Goal: Find specific page/section: Find specific page/section

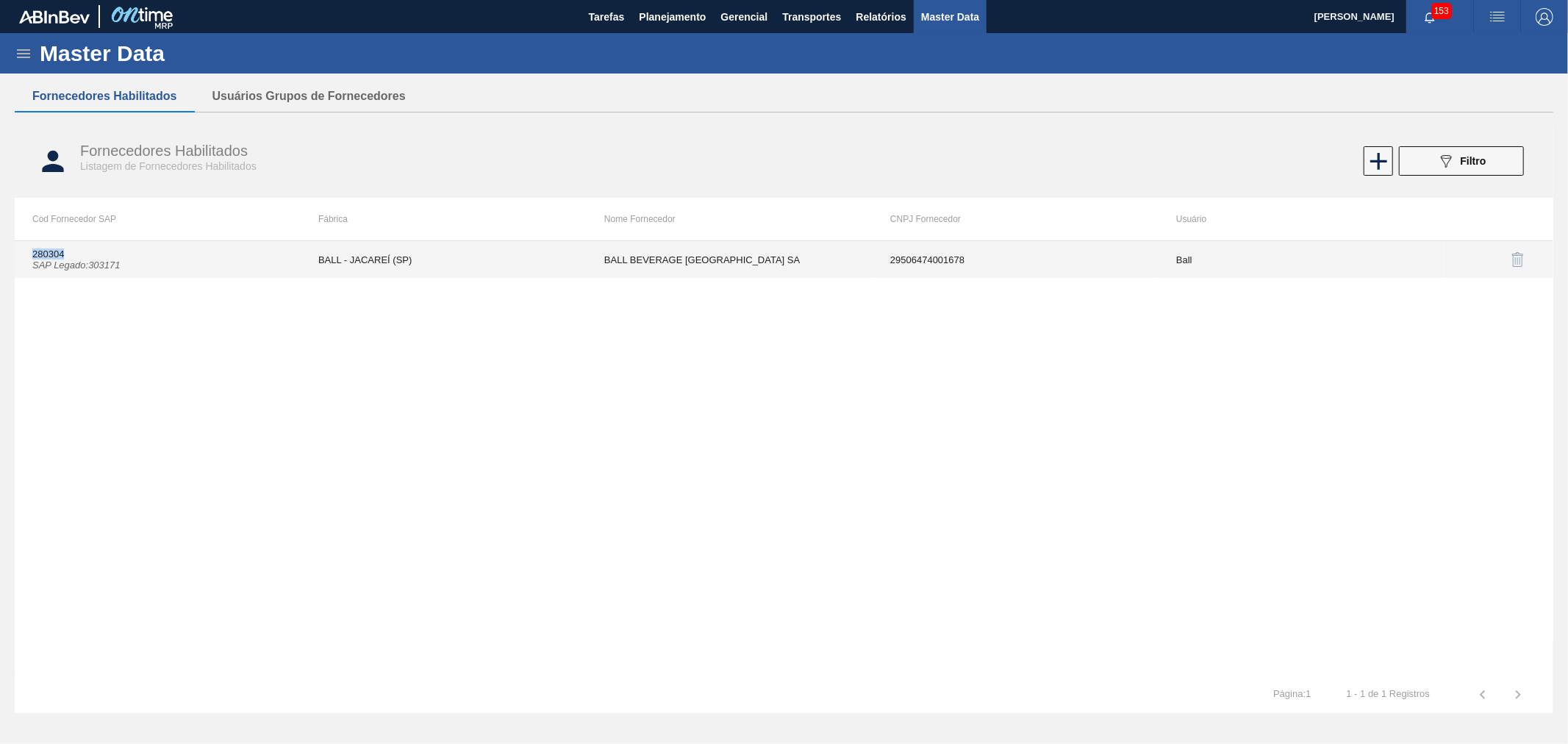
drag, startPoint x: 26, startPoint y: 251, endPoint x: 82, endPoint y: 252, distance: 56.0
click at [82, 252] on td "280304 SAP Legado : 303171" at bounding box center [158, 259] width 286 height 37
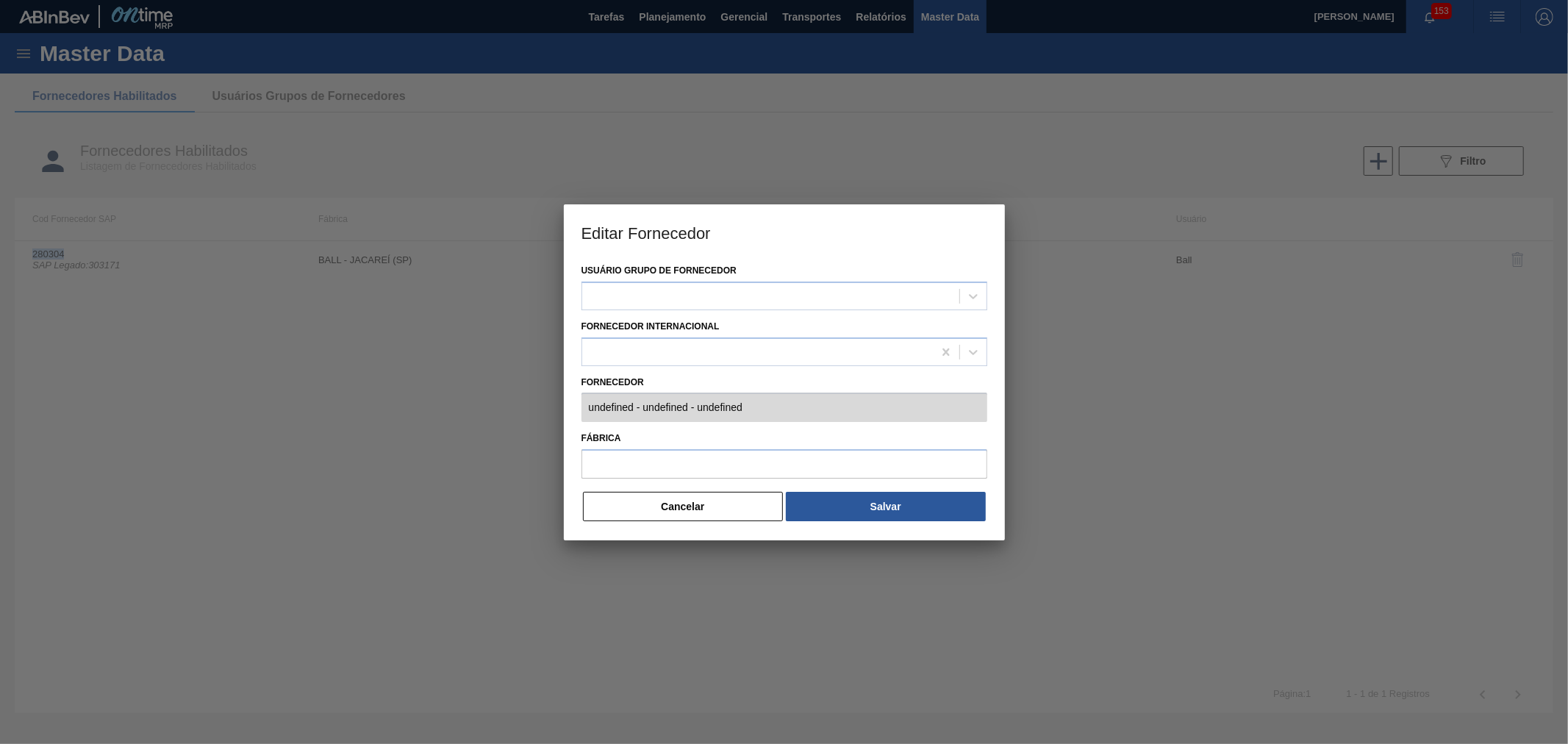
type input "280304 (SAP Legado: 303171) - BALL BEVERAGE [GEOGRAPHIC_DATA] [GEOGRAPHIC_DATA]…"
type input "BALL - JACAREÍ (SP)"
copy td "280304"
drag, startPoint x: 547, startPoint y: 354, endPoint x: 630, endPoint y: 474, distance: 145.9
click at [600, 439] on div "Editar Fornecedor Usuário Grupo de Fornecedor Ball Fornecedor Internacional For…" at bounding box center [784, 372] width 1568 height 744
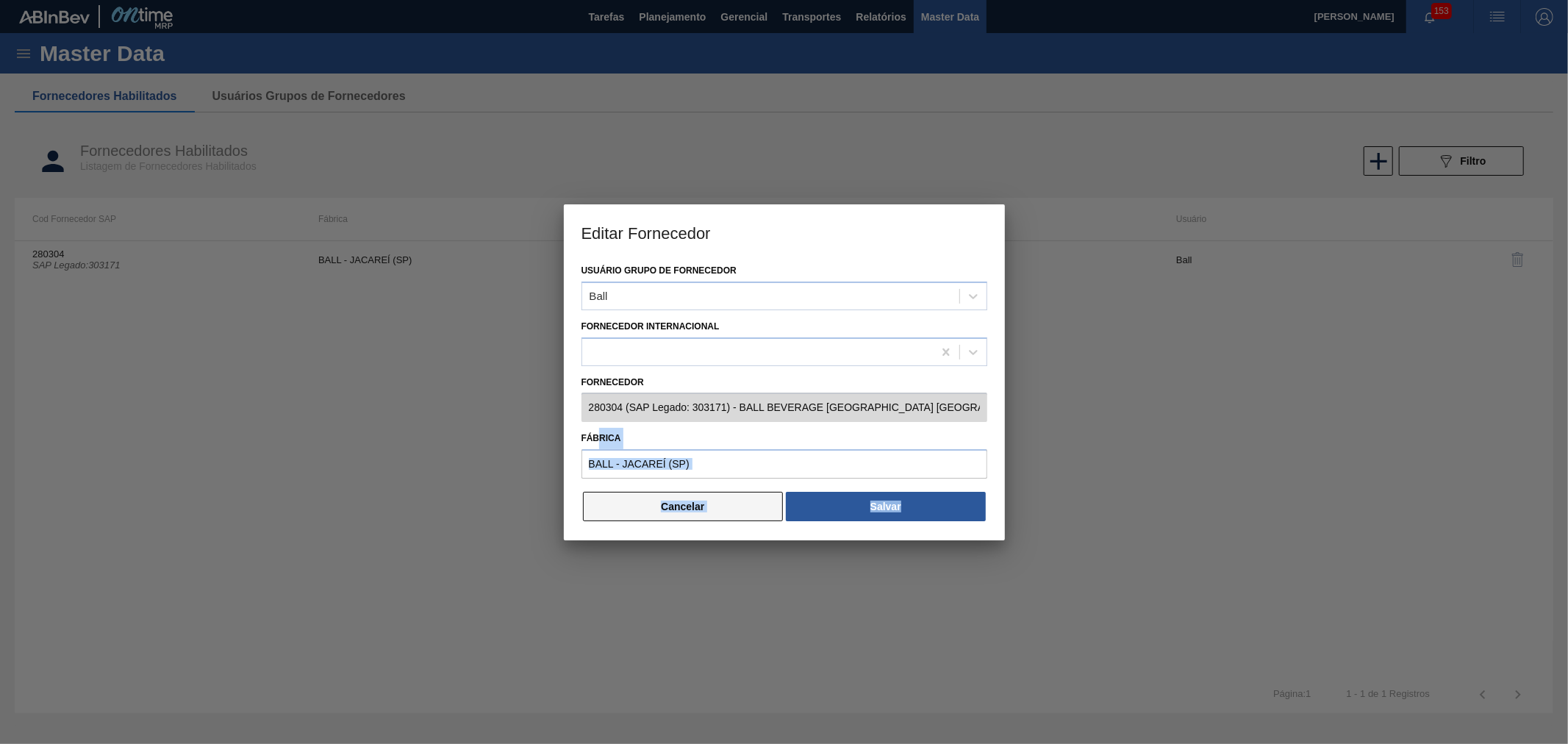
click at [676, 517] on button "Cancelar" at bounding box center [684, 506] width 201 height 29
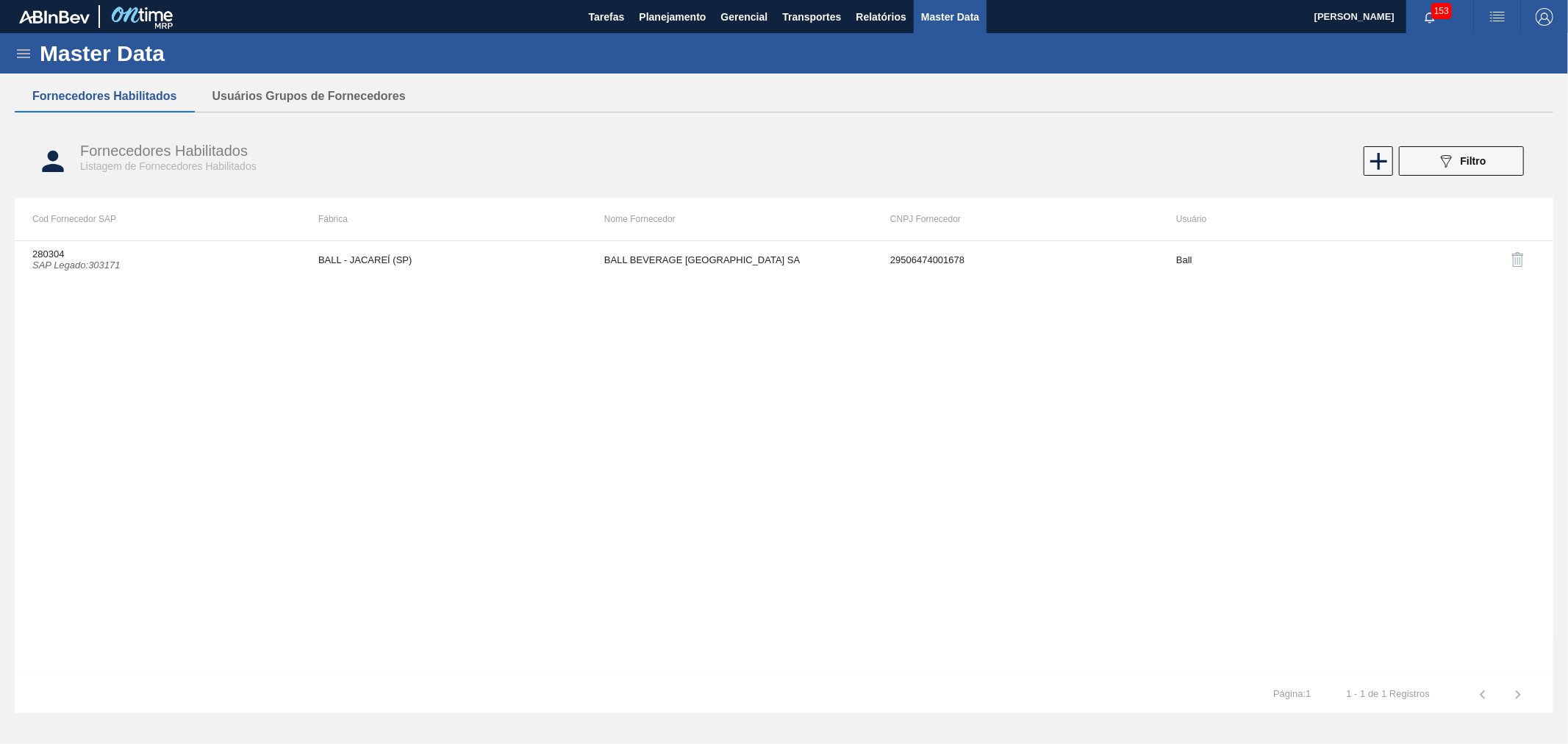
copy div "rica Cancelar Salvar"
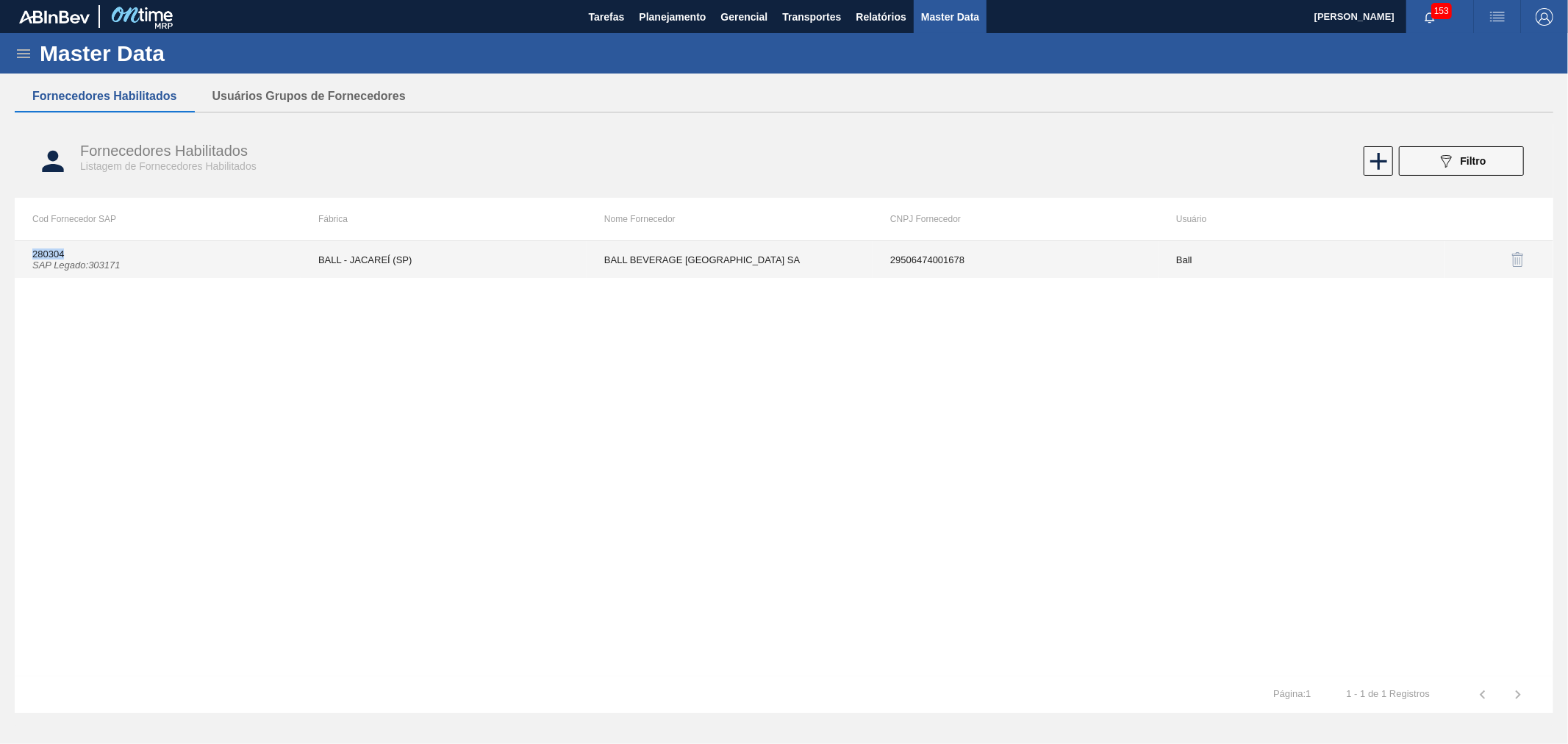
copy td "280304"
drag, startPoint x: 29, startPoint y: 253, endPoint x: 74, endPoint y: 250, distance: 45.1
click at [74, 250] on td "280304 SAP Legado : 303171" at bounding box center [158, 259] width 286 height 37
